Goal: Task Accomplishment & Management: Complete application form

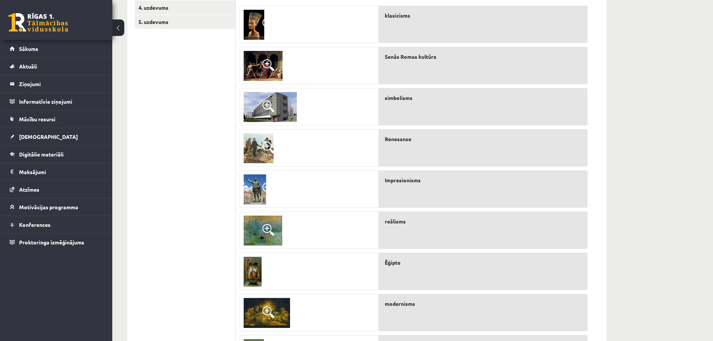
scroll to position [187, 0]
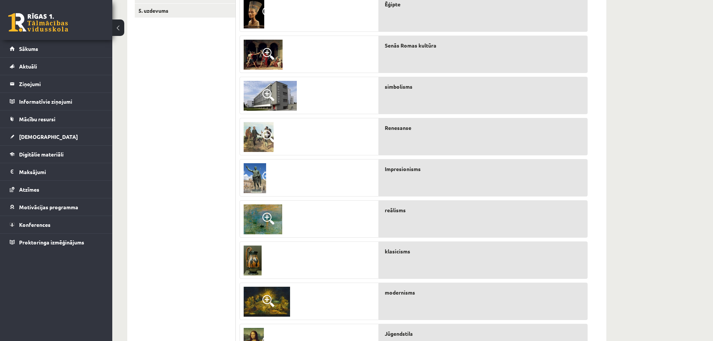
click at [269, 55] on span at bounding box center [269, 54] width 12 height 12
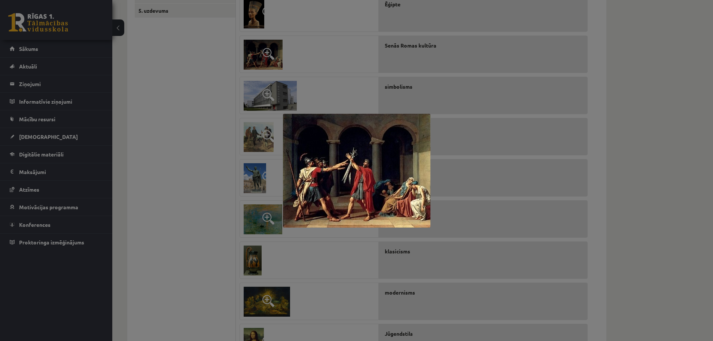
click at [291, 50] on div at bounding box center [356, 170] width 713 height 341
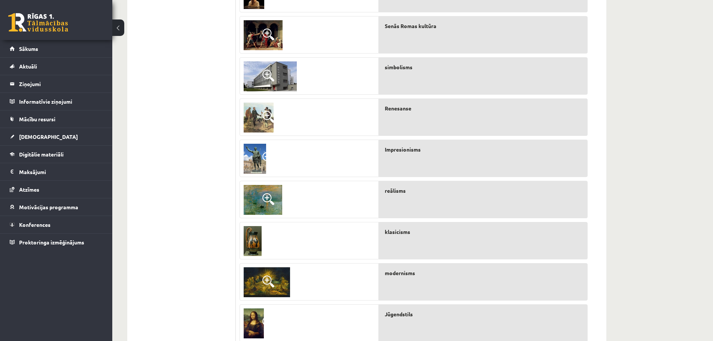
scroll to position [200, 0]
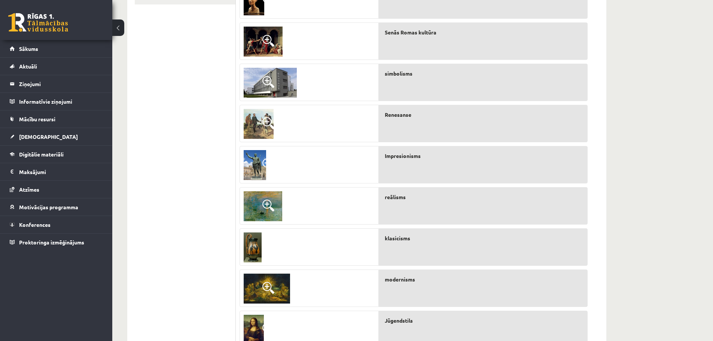
click at [268, 81] on span at bounding box center [269, 82] width 12 height 12
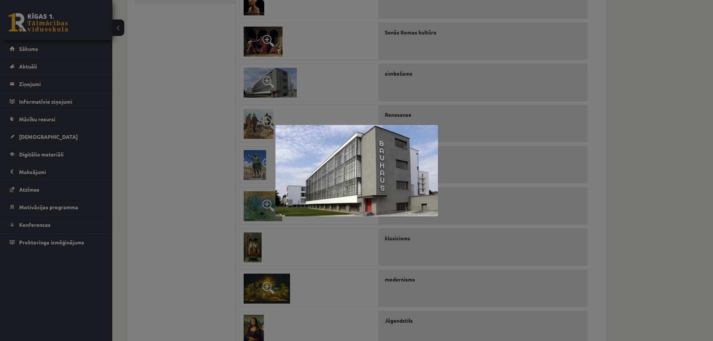
click at [339, 67] on div at bounding box center [356, 170] width 713 height 341
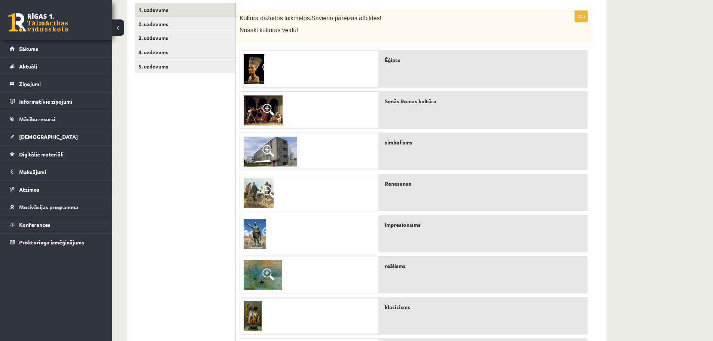
scroll to position [125, 0]
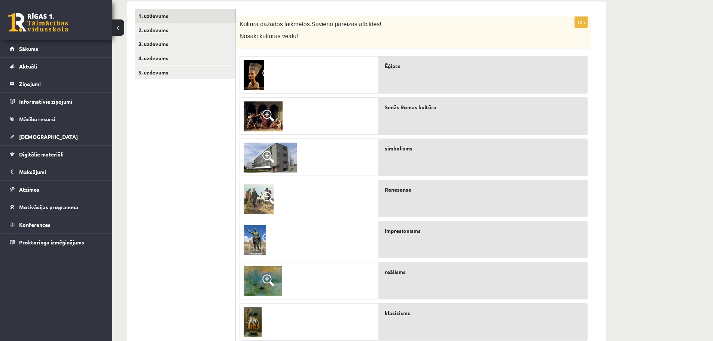
click at [267, 196] on span at bounding box center [269, 198] width 12 height 12
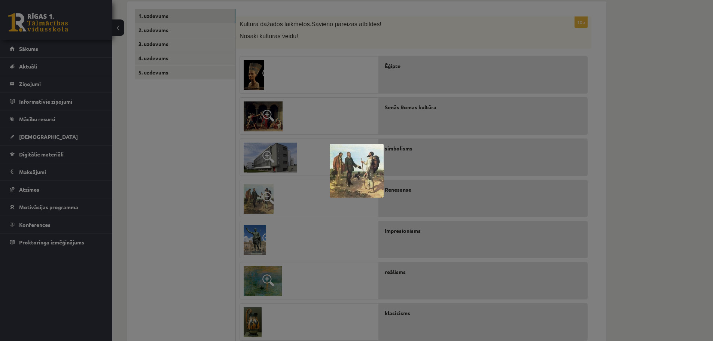
click at [293, 201] on div at bounding box center [356, 170] width 713 height 341
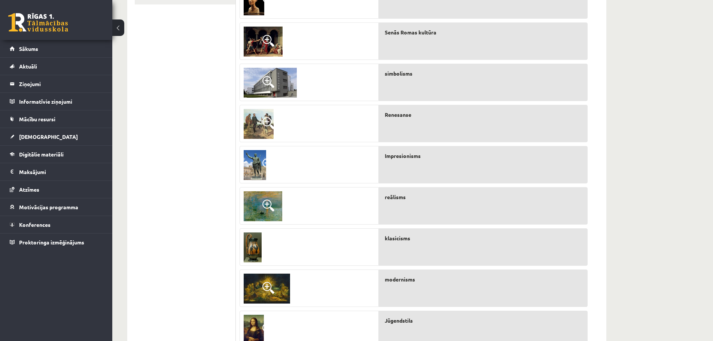
scroll to position [275, 0]
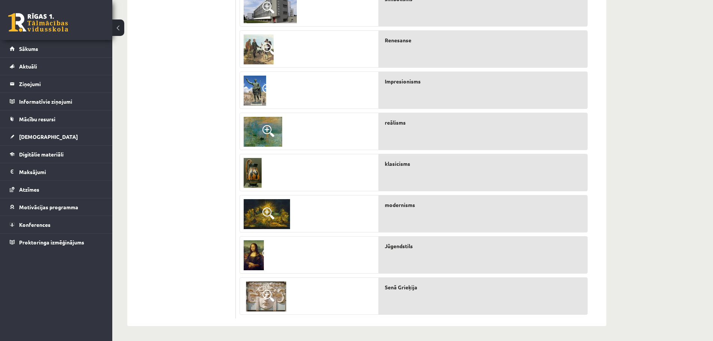
click at [273, 291] on span at bounding box center [269, 296] width 12 height 12
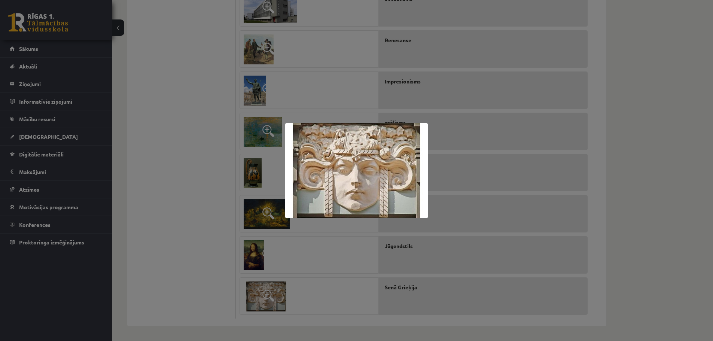
click at [296, 260] on div at bounding box center [356, 170] width 713 height 341
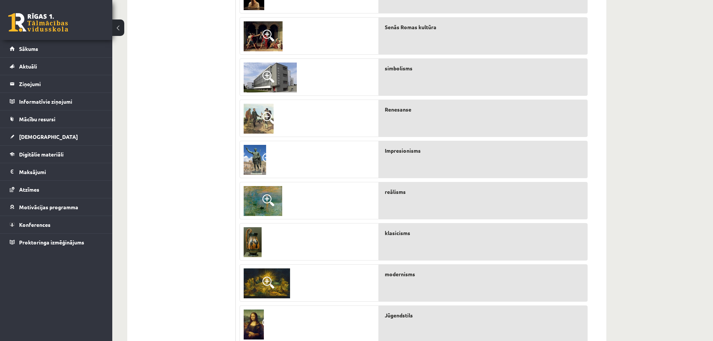
scroll to position [163, 0]
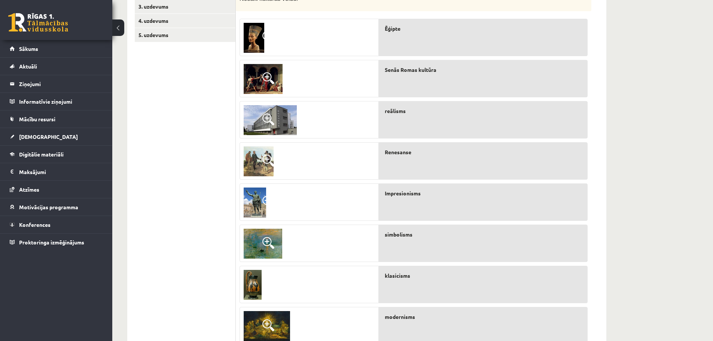
click at [272, 239] on span at bounding box center [269, 243] width 12 height 12
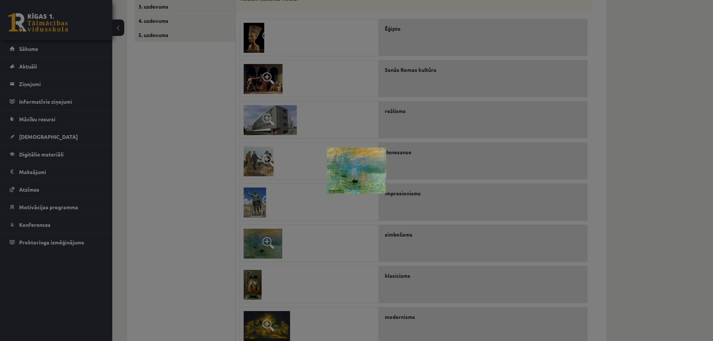
click at [343, 172] on img at bounding box center [357, 171] width 60 height 46
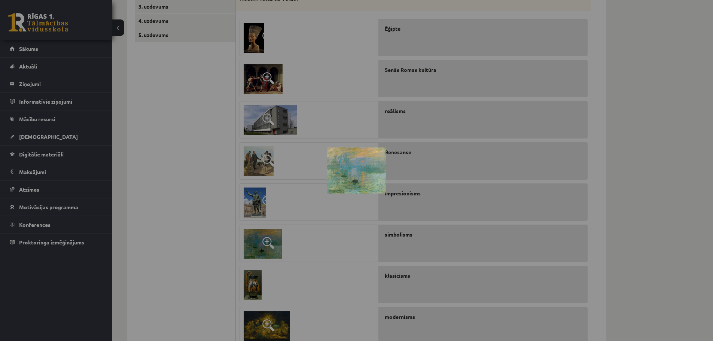
click at [343, 172] on body "0 Dāvanas 189 mP 413 xp [PERSON_NAME] Sākums Aktuāli Kā mācīties eSKOLĀ Kontakt…" at bounding box center [356, 7] width 713 height 341
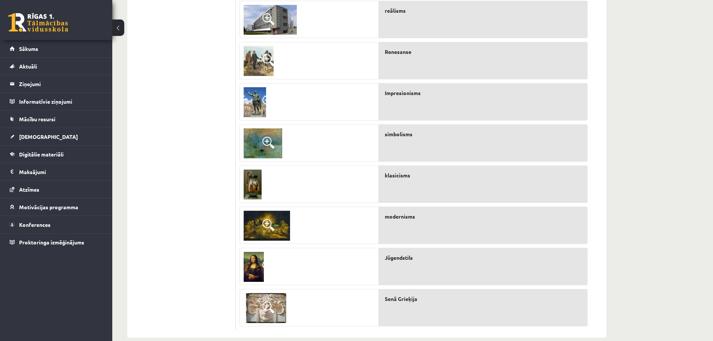
scroll to position [275, 0]
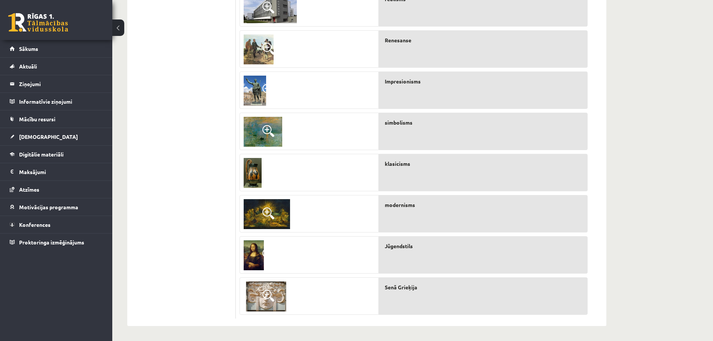
click at [270, 211] on span at bounding box center [269, 213] width 12 height 12
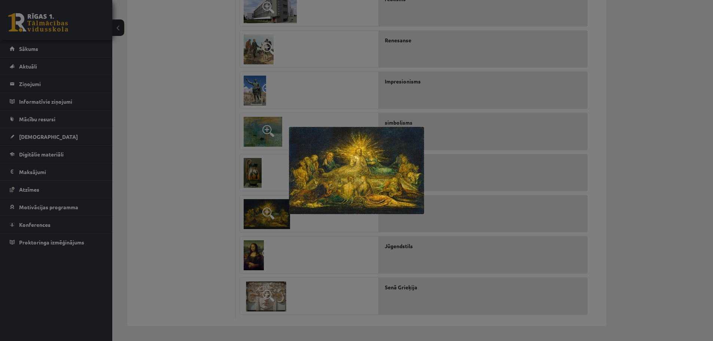
click at [316, 227] on div at bounding box center [356, 170] width 713 height 341
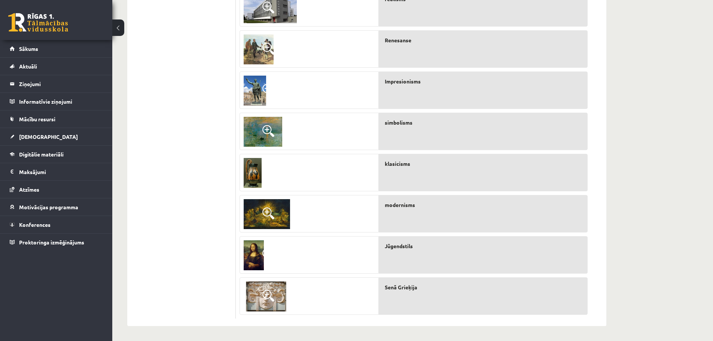
click at [255, 175] on img at bounding box center [253, 173] width 18 height 30
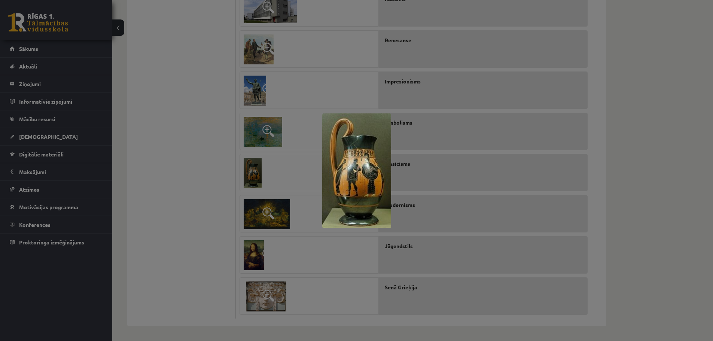
click at [283, 170] on div at bounding box center [356, 170] width 713 height 341
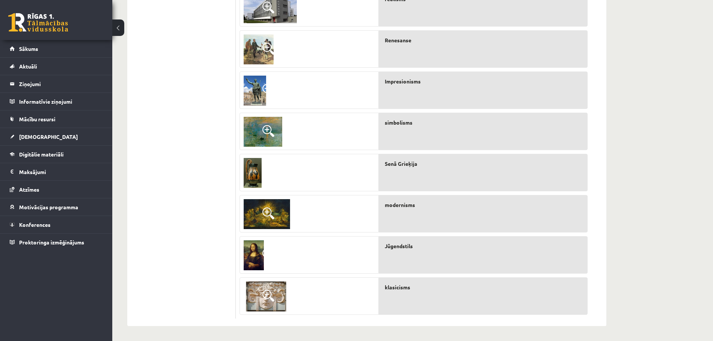
click at [333, 171] on div at bounding box center [309, 172] width 139 height 37
click at [274, 131] on img at bounding box center [263, 132] width 39 height 30
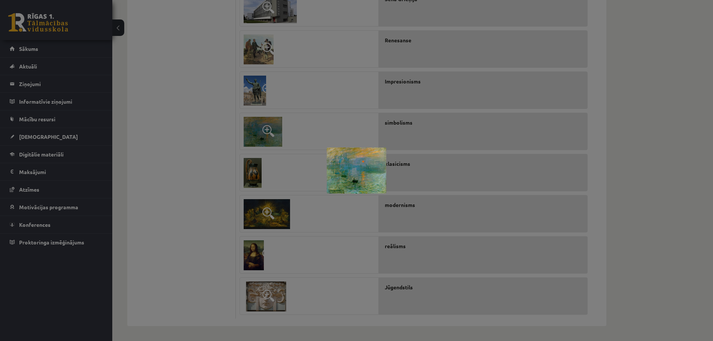
click at [291, 132] on div at bounding box center [356, 170] width 713 height 341
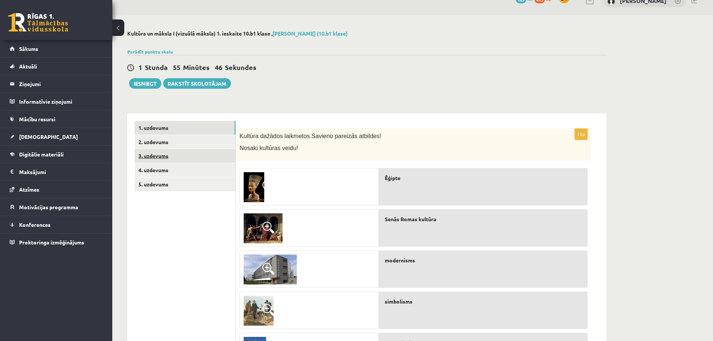
scroll to position [13, 0]
click at [188, 145] on link "2. uzdevums" at bounding box center [185, 143] width 101 height 14
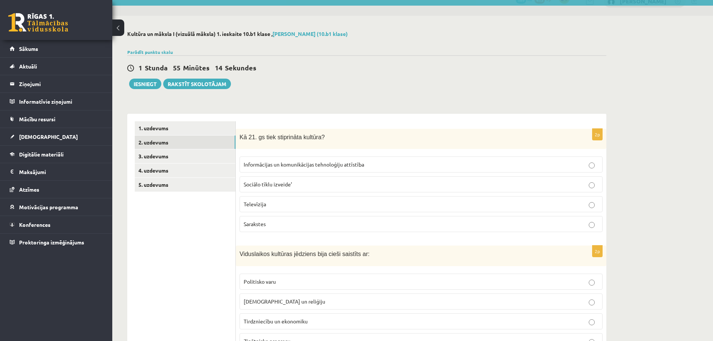
click at [296, 203] on p "Televīzija" at bounding box center [421, 204] width 355 height 8
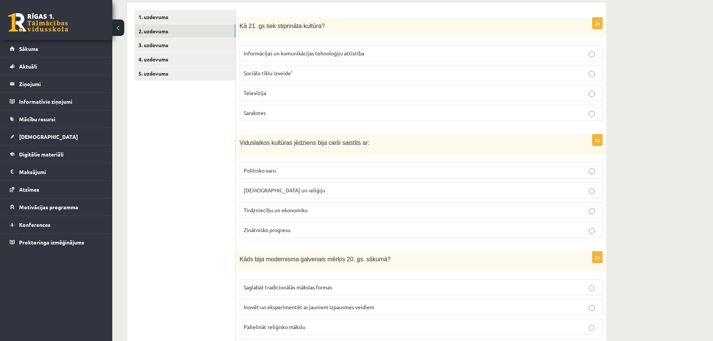
scroll to position [125, 0]
click at [309, 188] on p "[DEMOGRAPHIC_DATA] un reliģiju" at bounding box center [421, 189] width 355 height 8
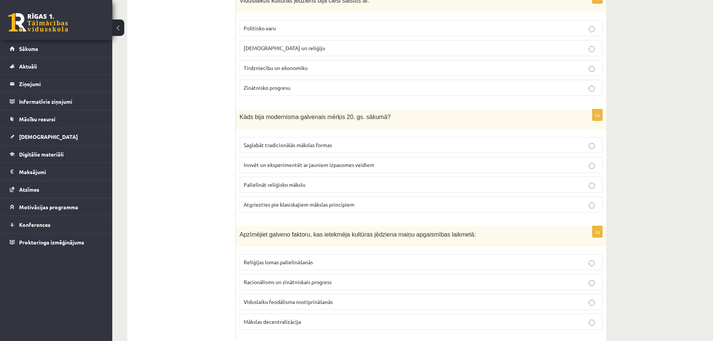
scroll to position [275, 0]
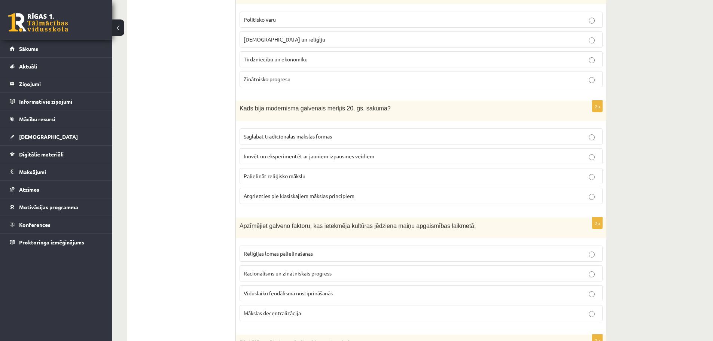
click at [316, 137] on span "Saglabāt tradicionālās mākslas formas" at bounding box center [288, 136] width 88 height 7
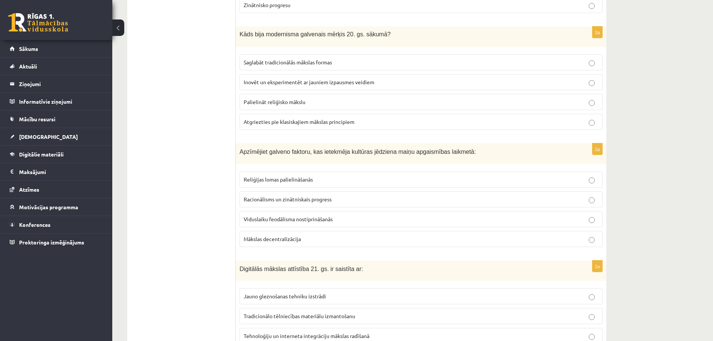
scroll to position [350, 0]
click at [319, 179] on p "Reliģijas lomas palielināšanās" at bounding box center [421, 179] width 355 height 8
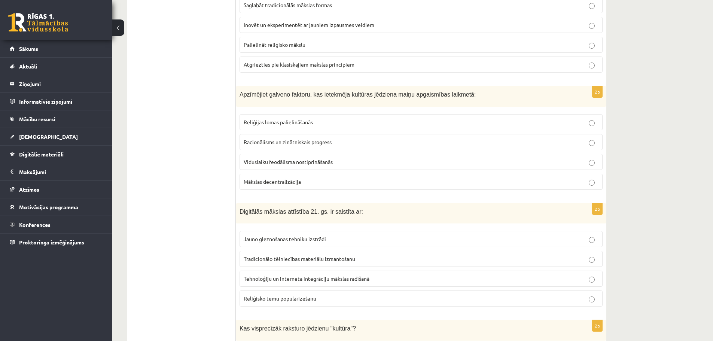
scroll to position [425, 0]
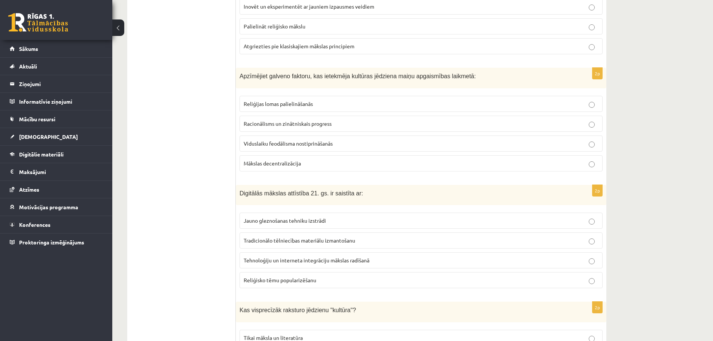
click at [313, 260] on span "Tehnoloģiju un interneta integrāciju mākslas radīšanā" at bounding box center [307, 260] width 126 height 7
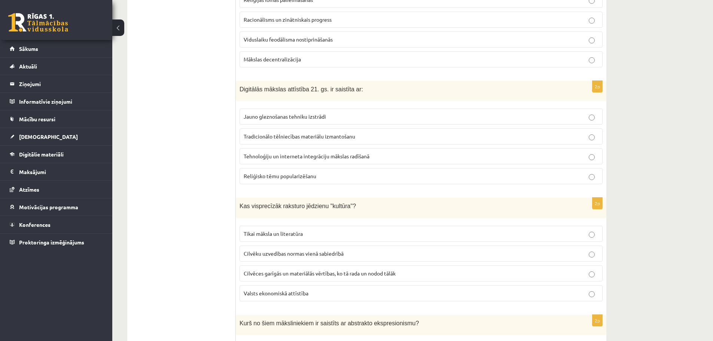
scroll to position [537, 0]
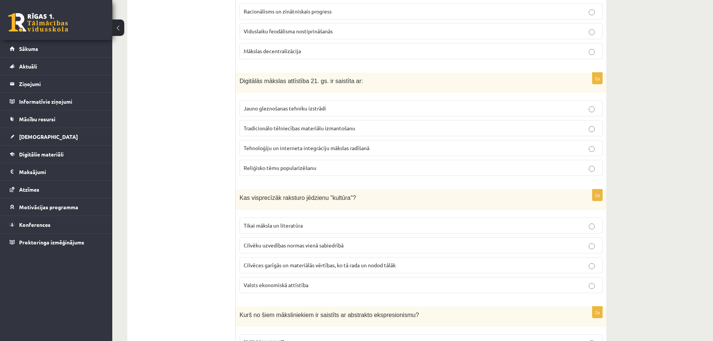
click at [324, 264] on span "Cilvēces garīgās un materiālās vērtības, ko tā rada un nodod tālāk" at bounding box center [320, 265] width 152 height 7
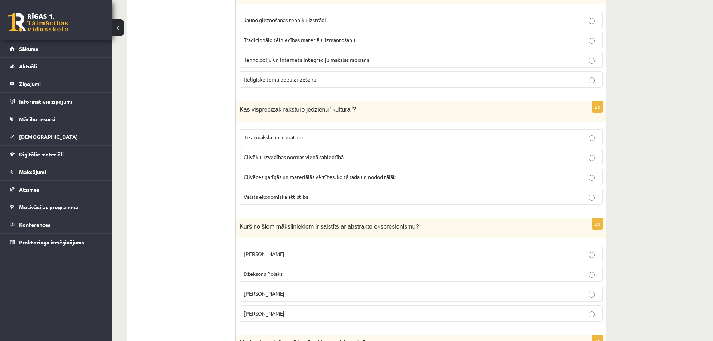
scroll to position [650, 0]
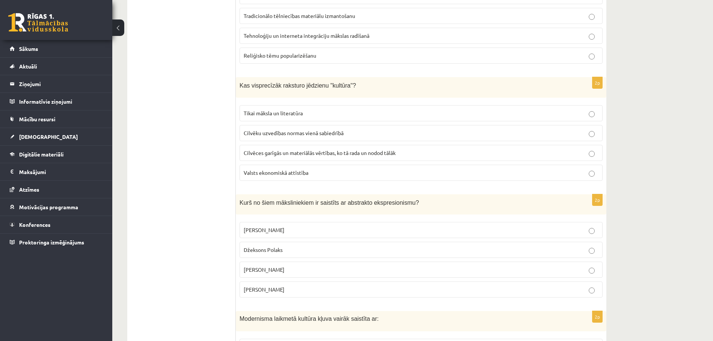
click at [321, 255] on label "Džeksons Polaks" at bounding box center [421, 250] width 363 height 16
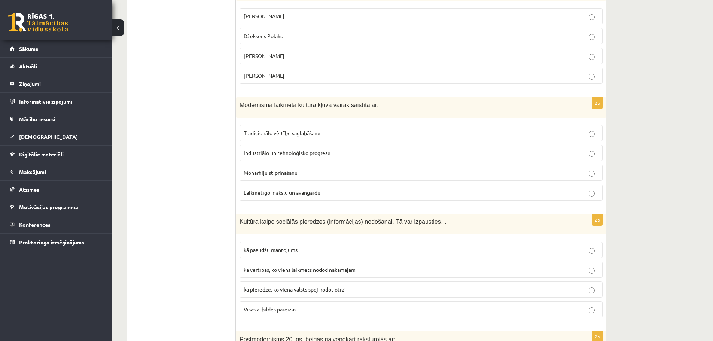
scroll to position [874, 0]
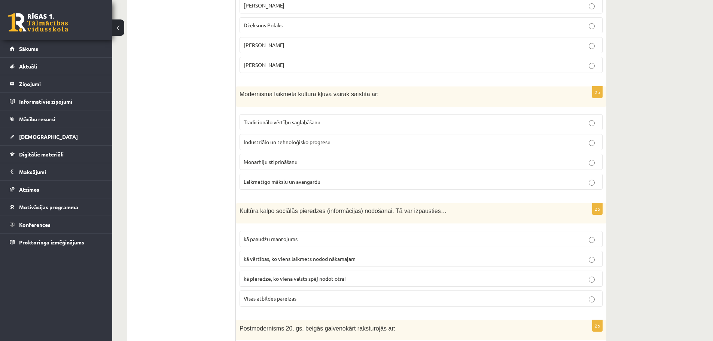
click at [305, 145] on span "Industriālo un tehnoloģisko progresu" at bounding box center [287, 142] width 87 height 7
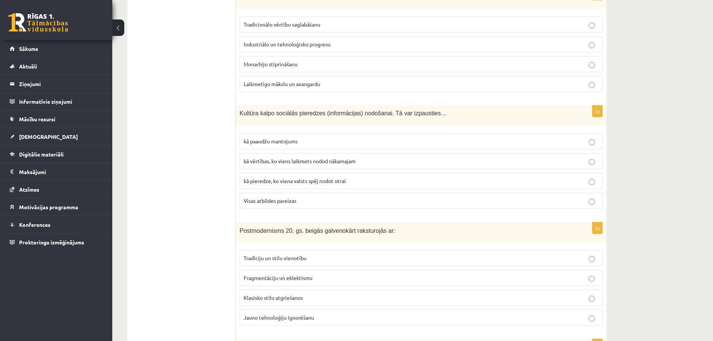
scroll to position [987, 0]
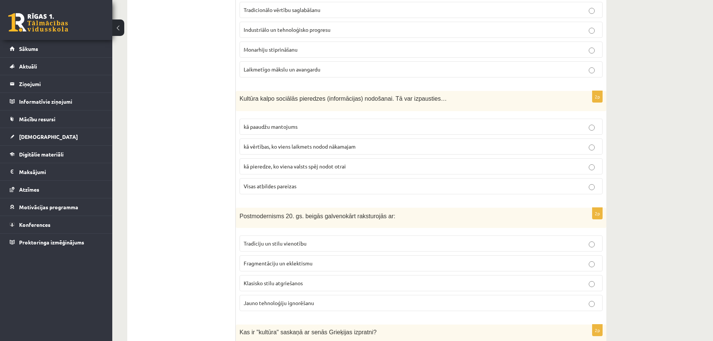
click at [274, 187] on span "Visas atbildes pareizas" at bounding box center [270, 186] width 53 height 7
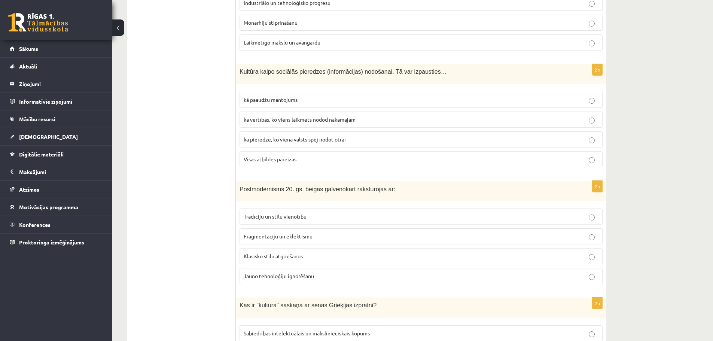
scroll to position [1062, 0]
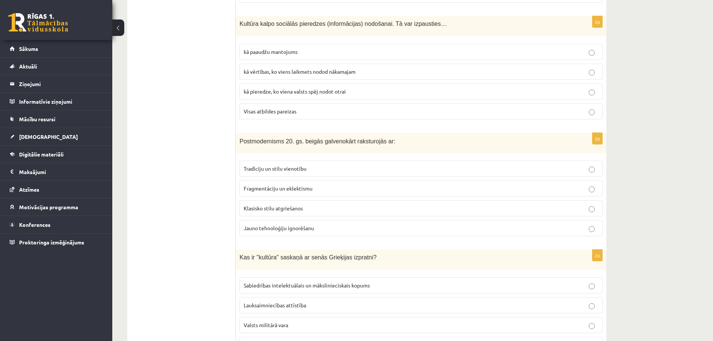
click at [270, 205] on p "Klasisko stilu atgriešanos" at bounding box center [421, 208] width 355 height 8
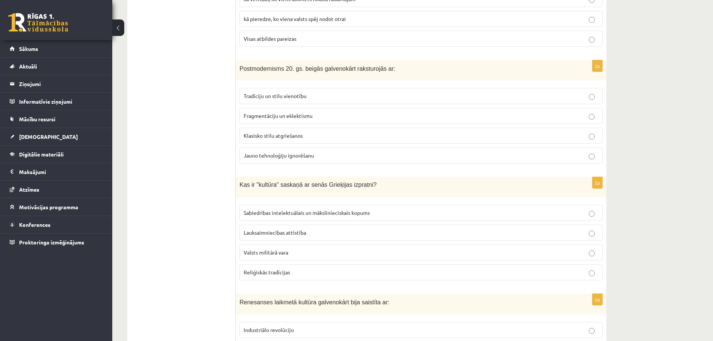
scroll to position [1137, 0]
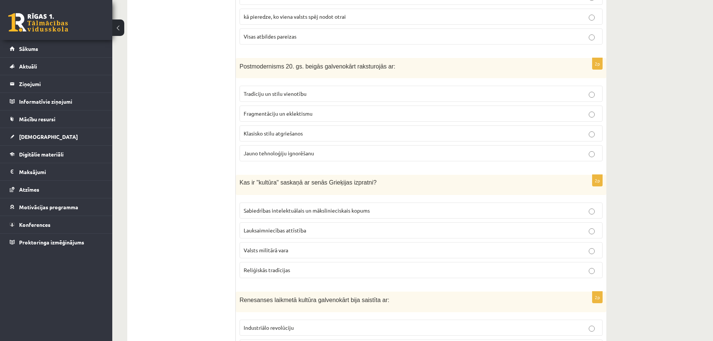
click at [334, 215] on p "Sabiedrības intelektuālais un mākslinieciskais kopums" at bounding box center [421, 211] width 355 height 8
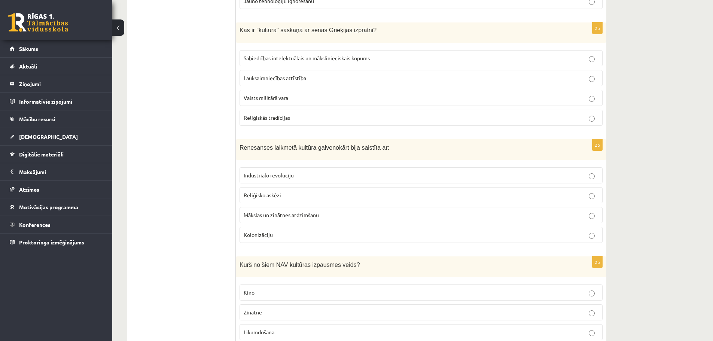
scroll to position [1324, 0]
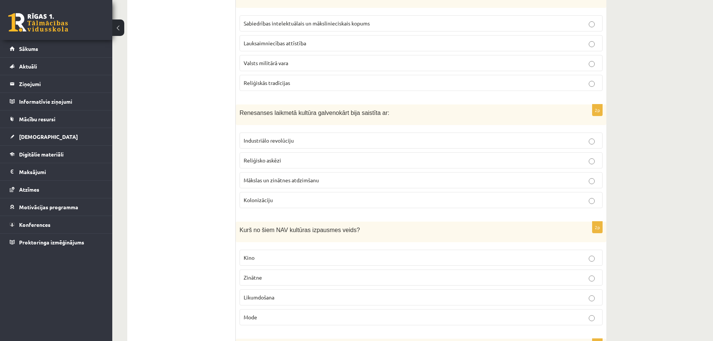
click at [309, 182] on span "Mākslas un zinātnes atdzimšanu" at bounding box center [281, 180] width 75 height 7
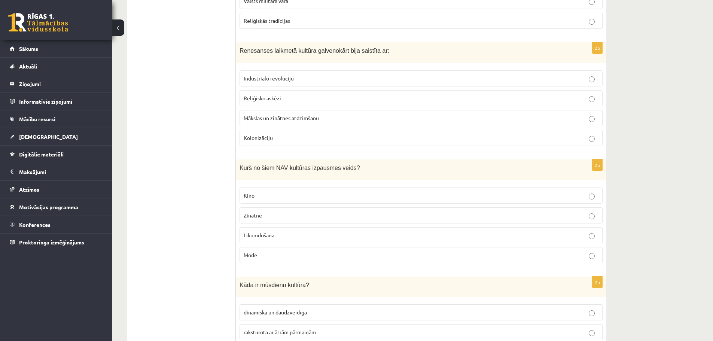
scroll to position [1399, 0]
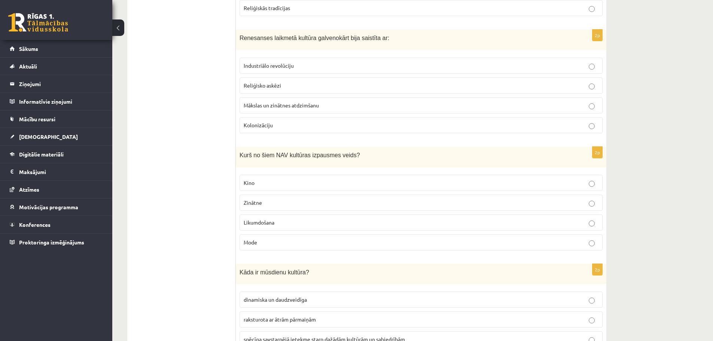
click at [312, 223] on p "Likumdošana" at bounding box center [421, 223] width 355 height 8
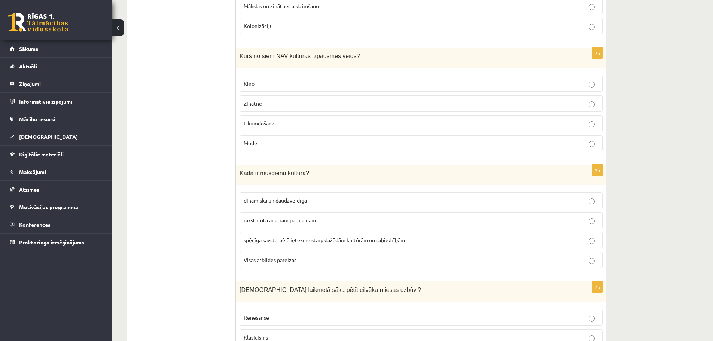
scroll to position [1511, 0]
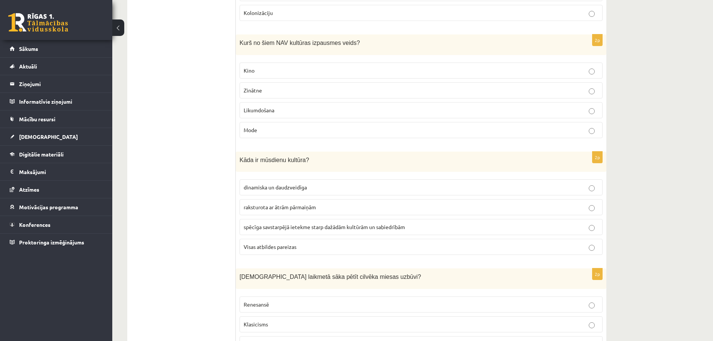
click at [276, 244] on p "Visas atbildes pareizas" at bounding box center [421, 247] width 355 height 8
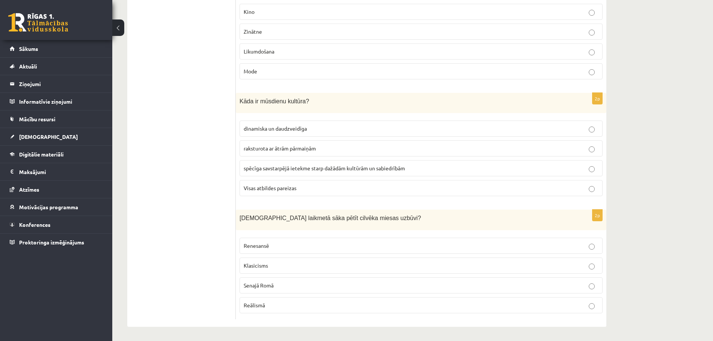
scroll to position [1571, 0]
click at [293, 244] on p "Renesansē" at bounding box center [421, 245] width 355 height 8
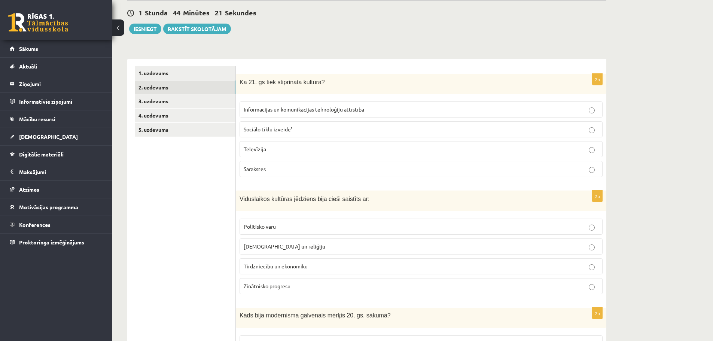
scroll to position [0, 0]
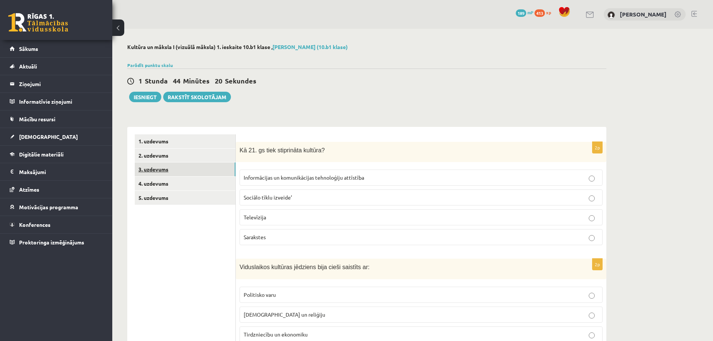
click at [173, 170] on link "3. uzdevums" at bounding box center [185, 170] width 101 height 14
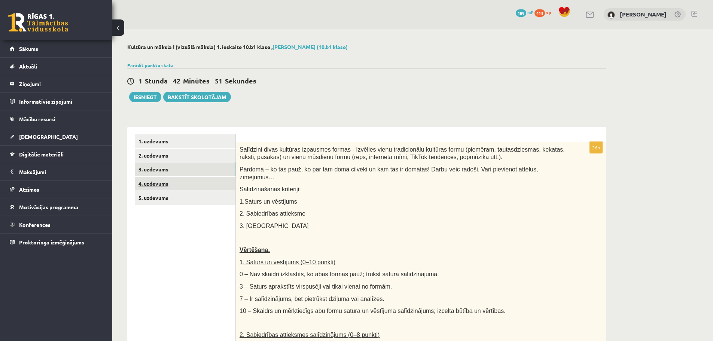
click at [192, 179] on link "4. uzdevums" at bounding box center [185, 184] width 101 height 14
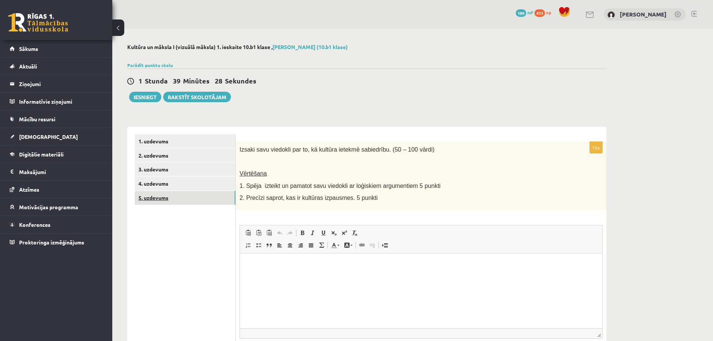
click at [167, 194] on link "5. uzdevums" at bounding box center [185, 198] width 101 height 14
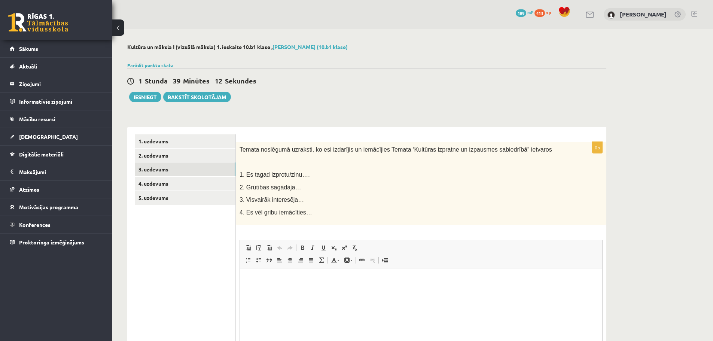
click at [172, 176] on link "3. uzdevums" at bounding box center [185, 170] width 101 height 14
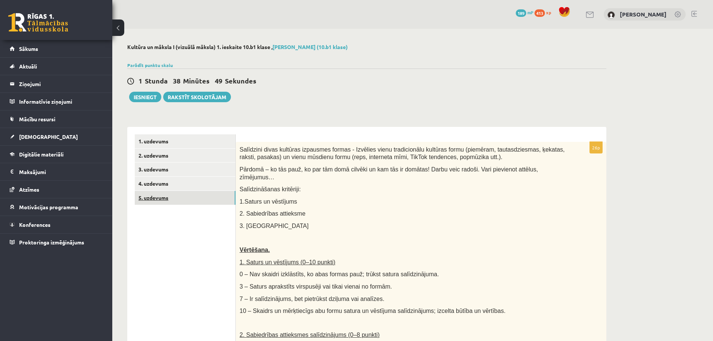
click at [167, 195] on link "5. uzdevums" at bounding box center [185, 198] width 101 height 14
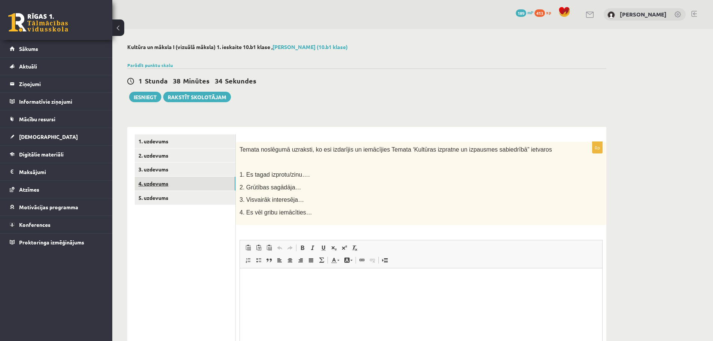
click at [211, 183] on link "4. uzdevums" at bounding box center [185, 184] width 101 height 14
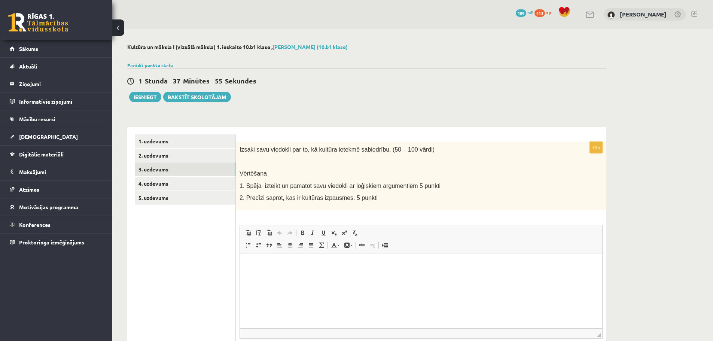
click at [191, 175] on link "3. uzdevums" at bounding box center [185, 170] width 101 height 14
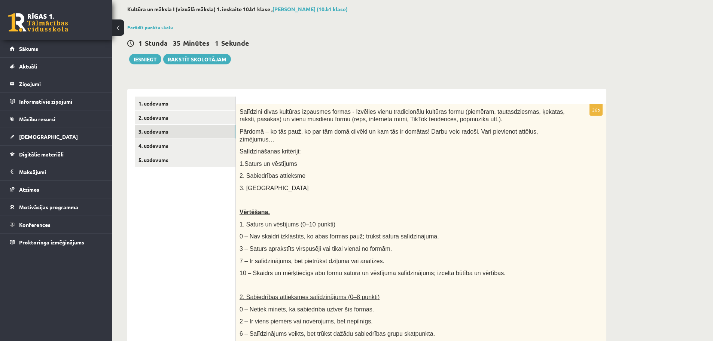
scroll to position [37, 0]
click at [155, 142] on link "4. uzdevums" at bounding box center [185, 146] width 101 height 14
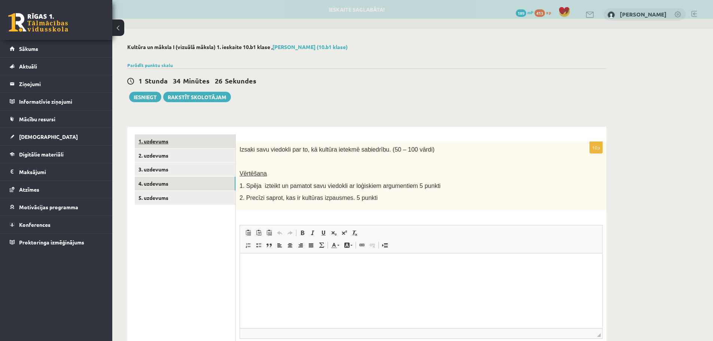
scroll to position [0, 0]
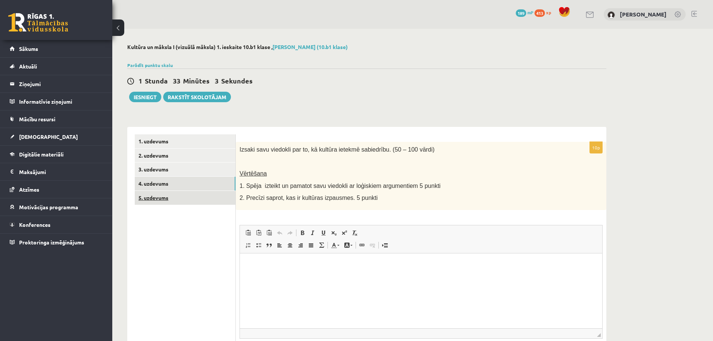
click at [191, 196] on link "5. uzdevums" at bounding box center [185, 198] width 101 height 14
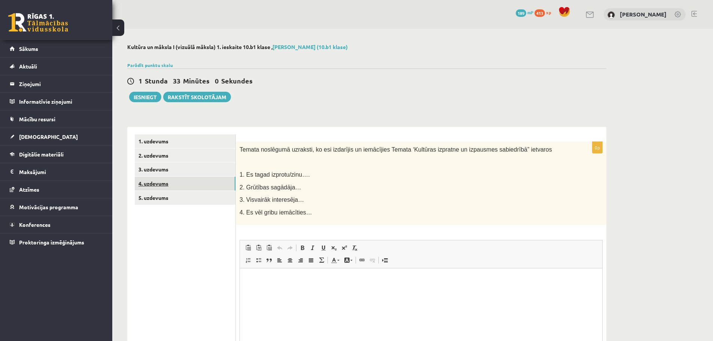
click at [193, 186] on link "4. uzdevums" at bounding box center [185, 184] width 101 height 14
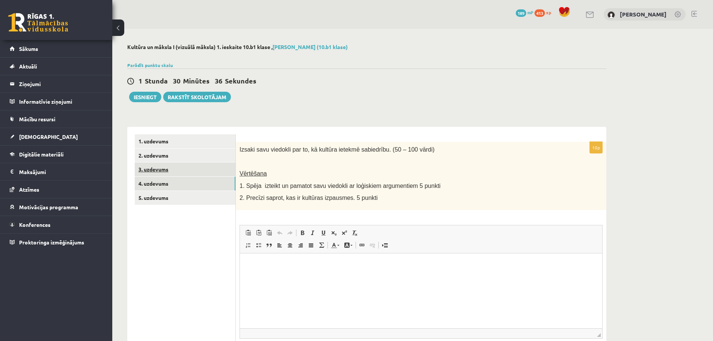
click at [188, 175] on link "3. uzdevums" at bounding box center [185, 170] width 101 height 14
